Goal: Check status: Check status

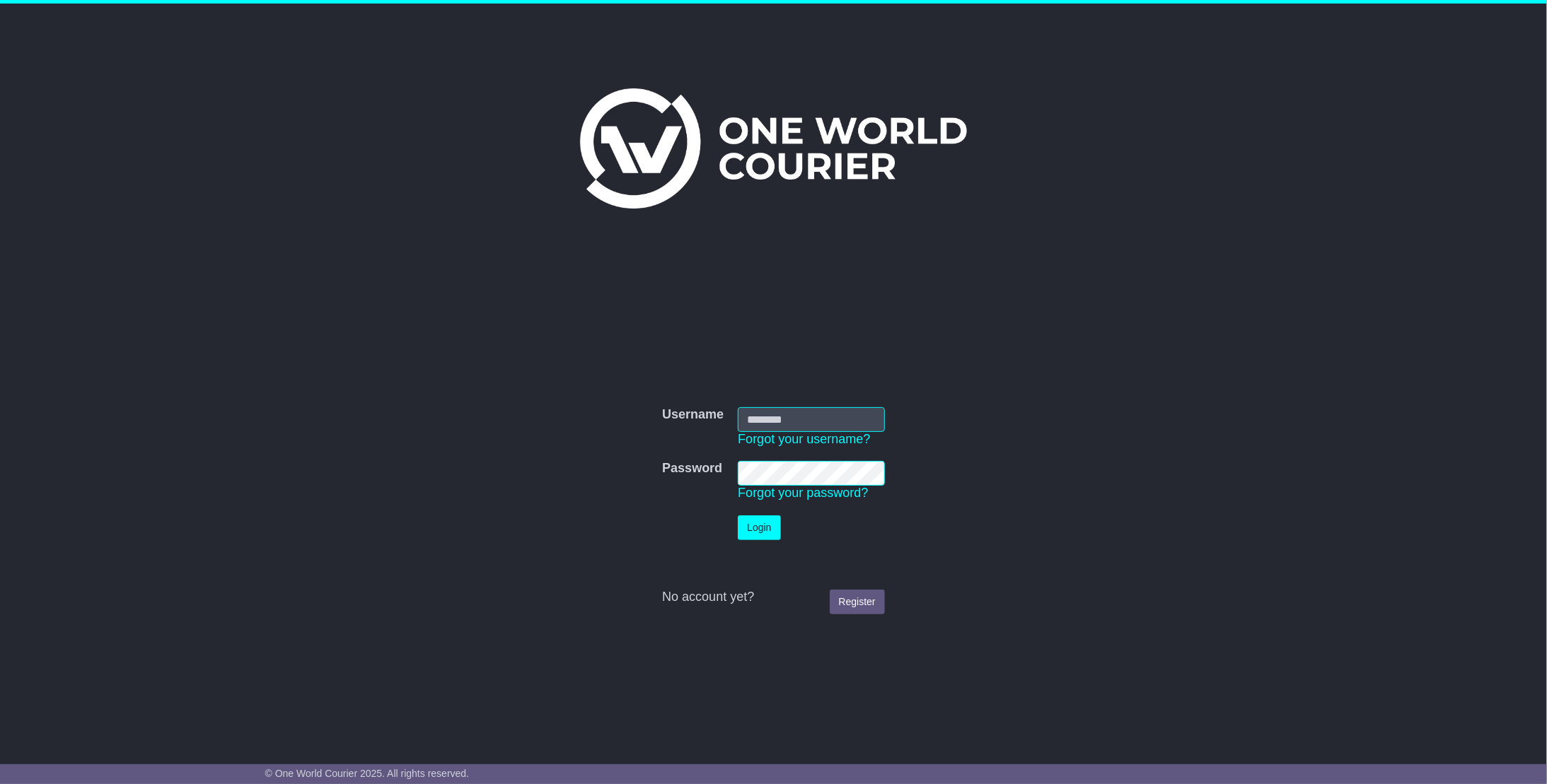
type input "**********"
click at [757, 534] on button "Login" at bounding box center [759, 528] width 42 height 25
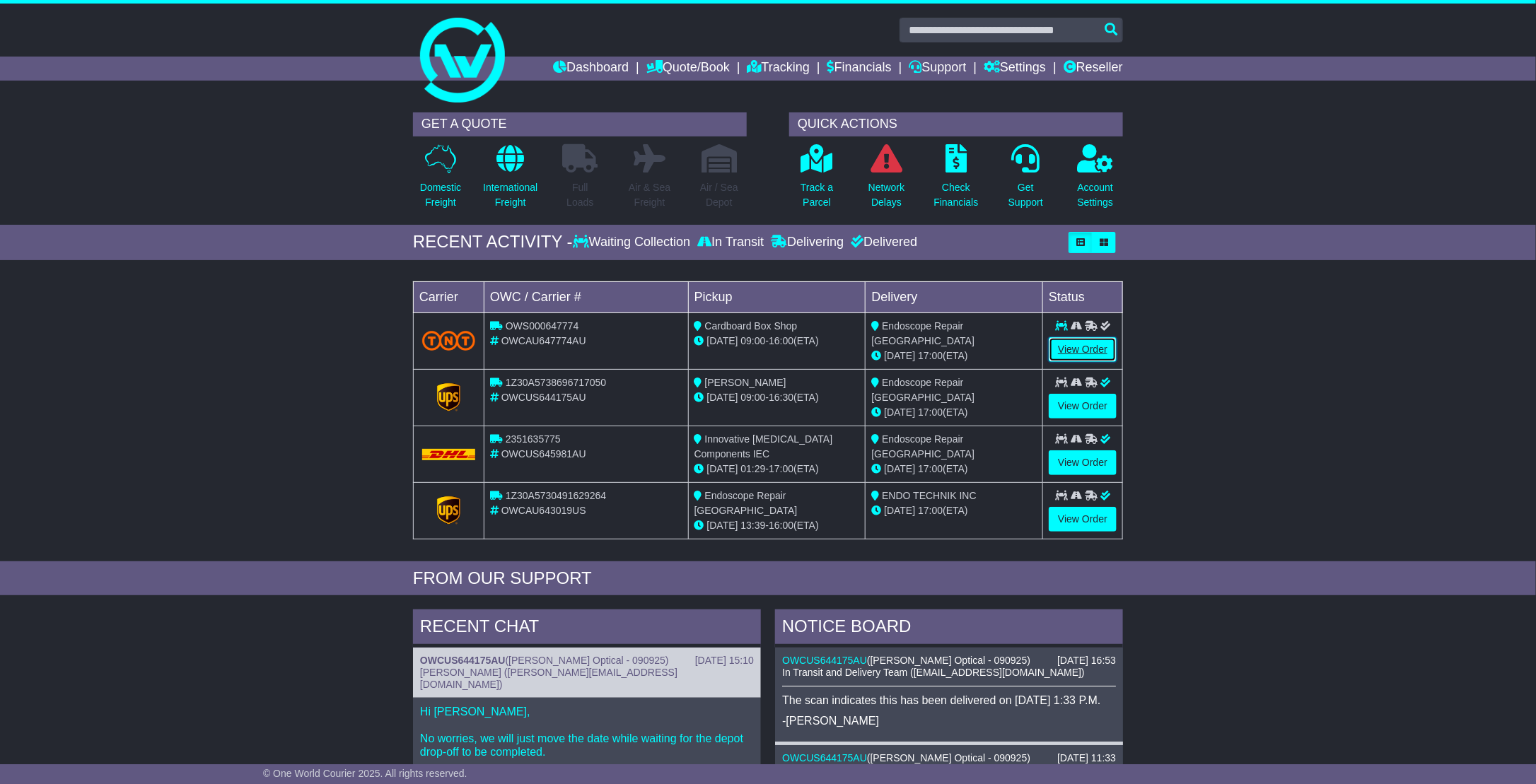
click at [1069, 342] on link "View Order" at bounding box center [1083, 350] width 68 height 25
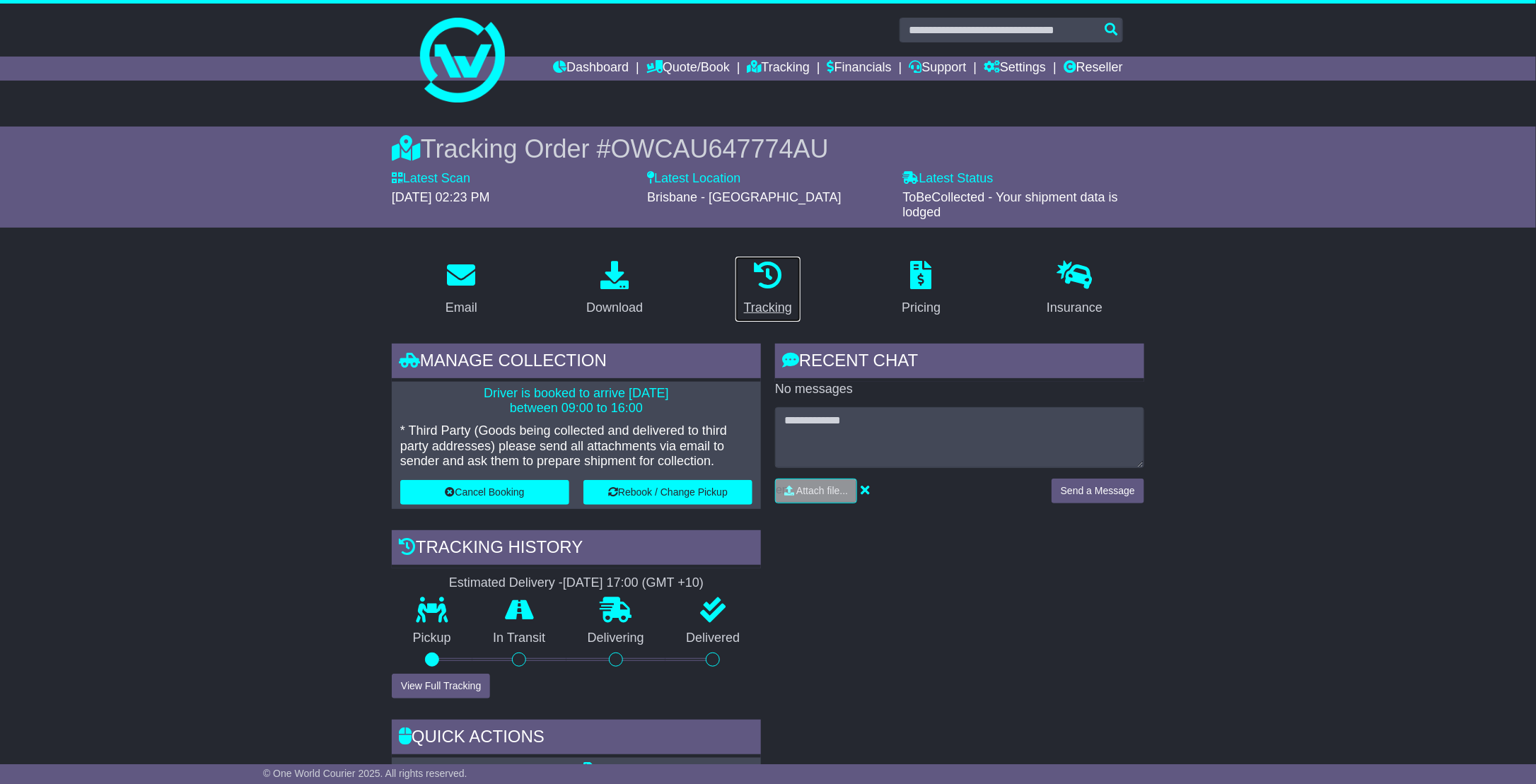
click at [769, 291] on link "Tracking" at bounding box center [768, 289] width 67 height 67
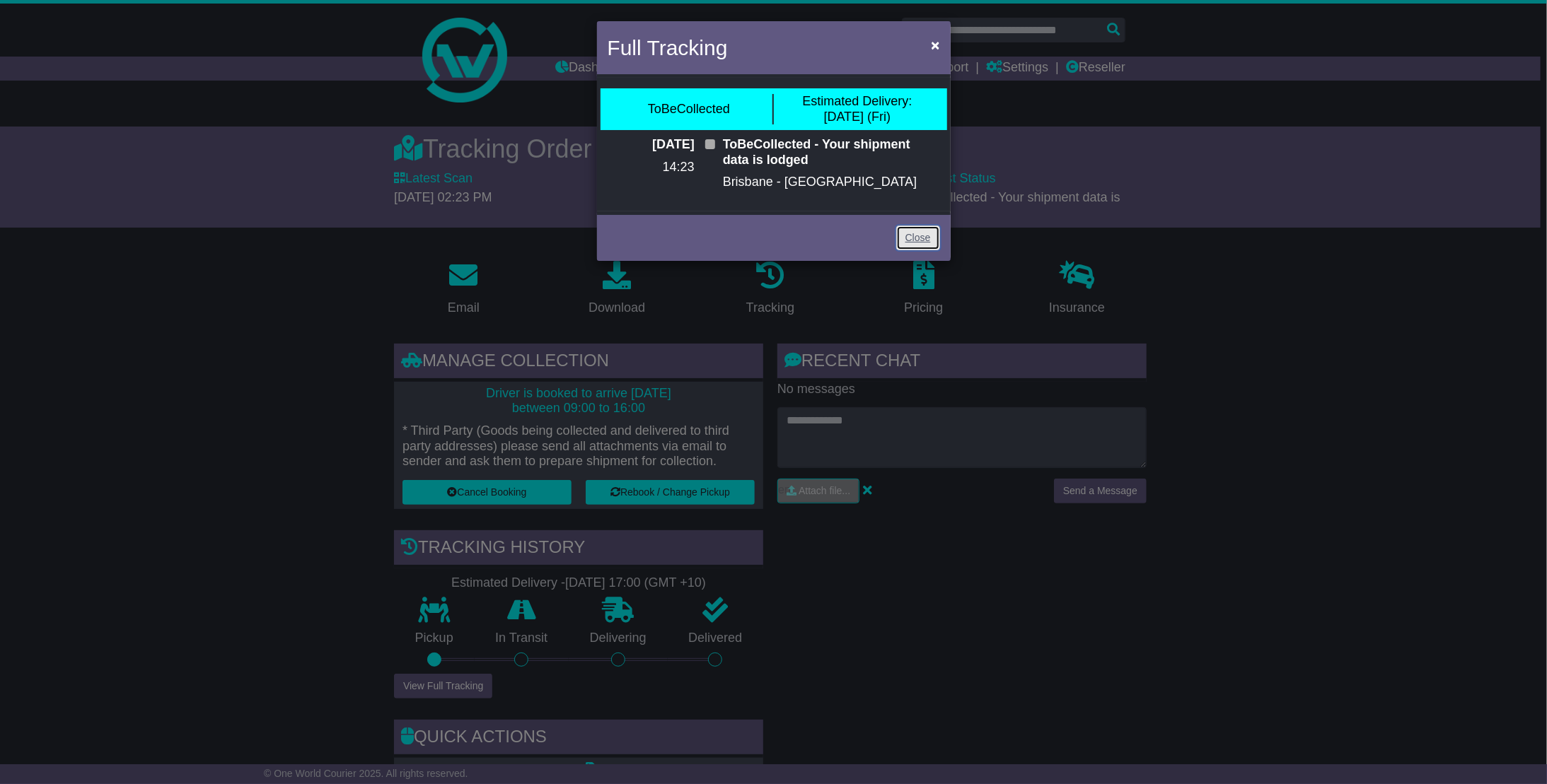
click at [907, 231] on link "Close" at bounding box center [918, 238] width 44 height 25
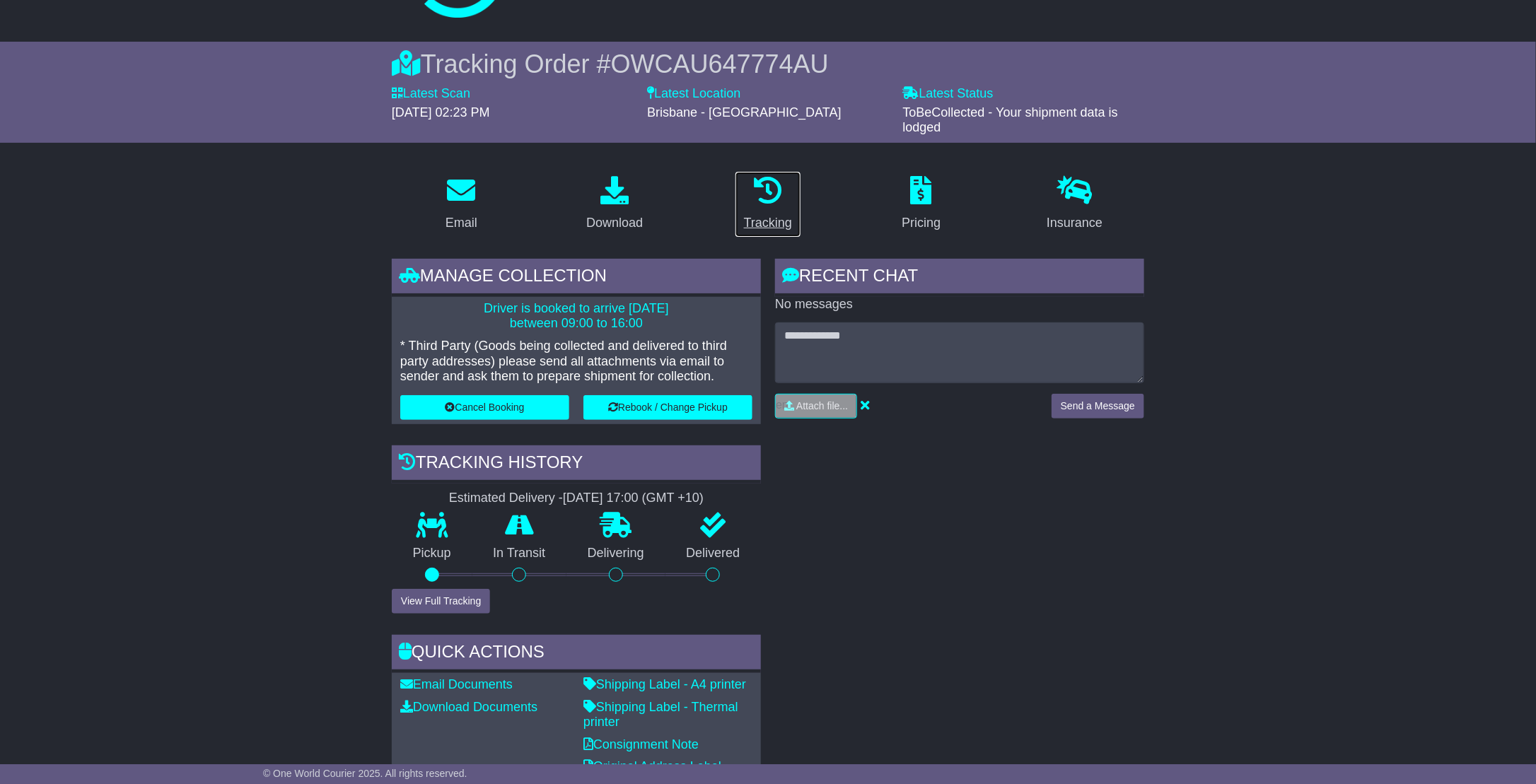
scroll to position [141, 0]
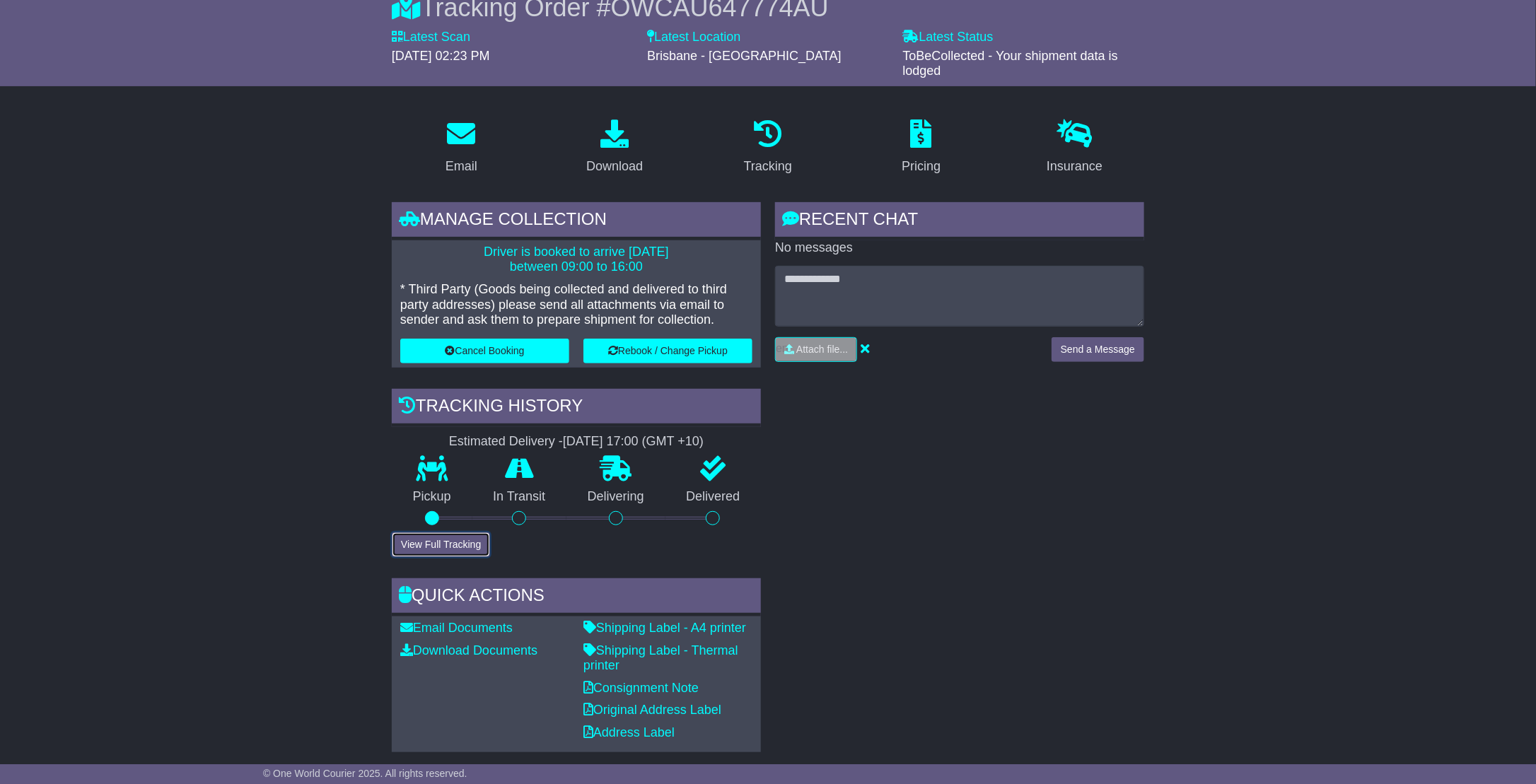
click at [466, 546] on button "View Full Tracking" at bounding box center [441, 545] width 98 height 25
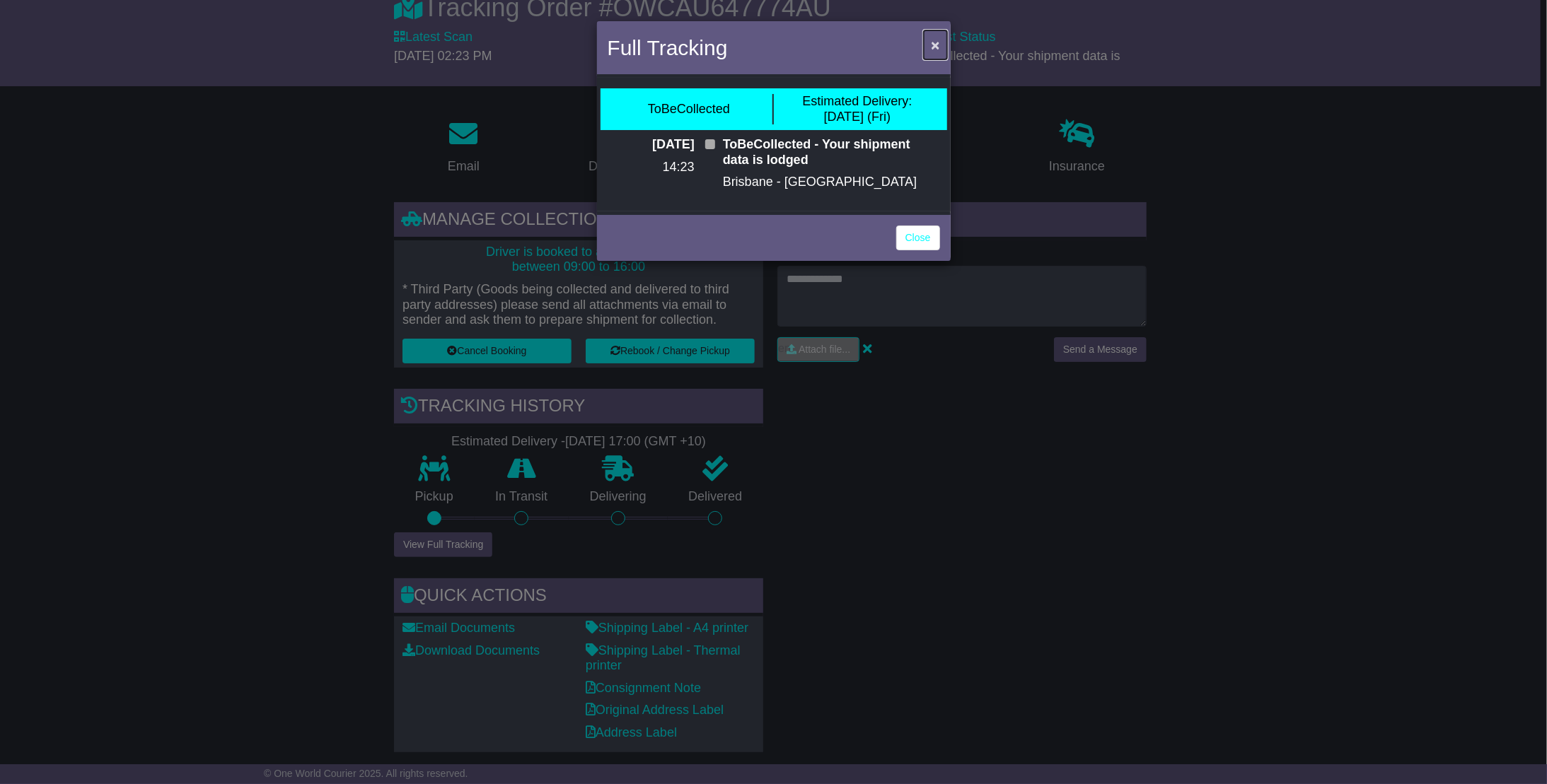
click at [933, 42] on span "×" at bounding box center [936, 45] width 9 height 16
